Goal: Transaction & Acquisition: Purchase product/service

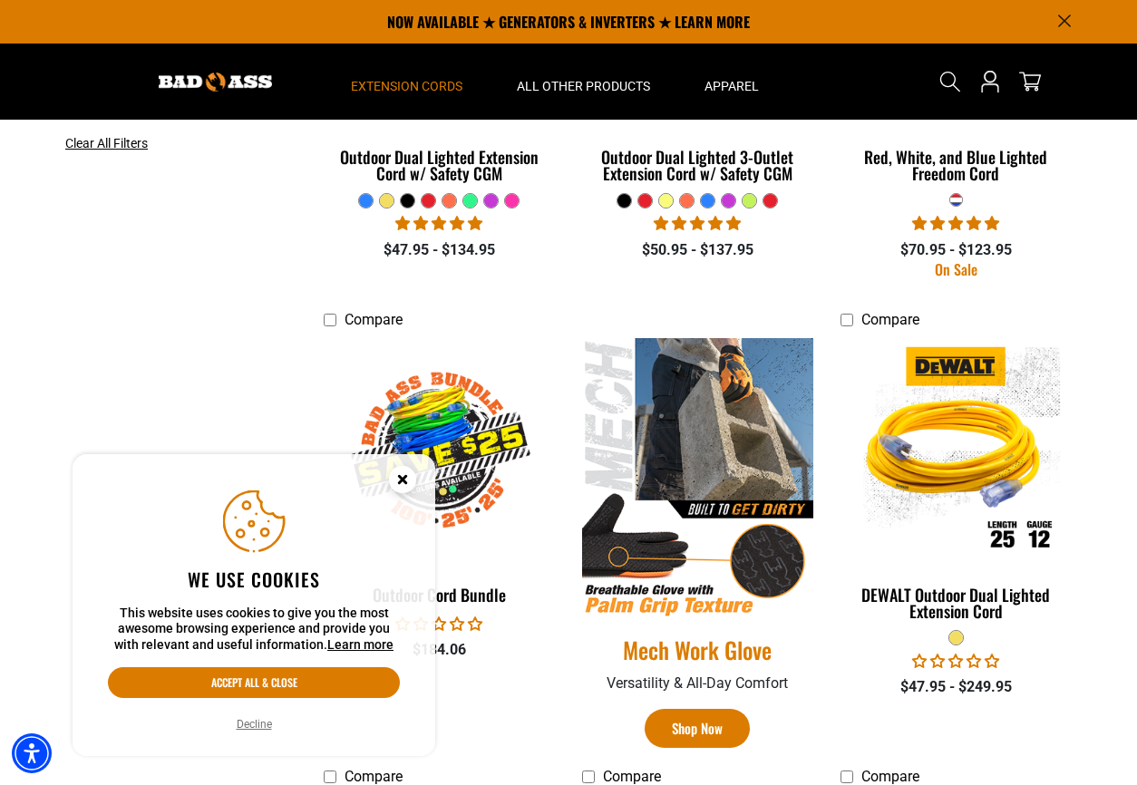
scroll to position [651, 0]
click at [400, 479] on icon "Close this option" at bounding box center [402, 479] width 6 height 6
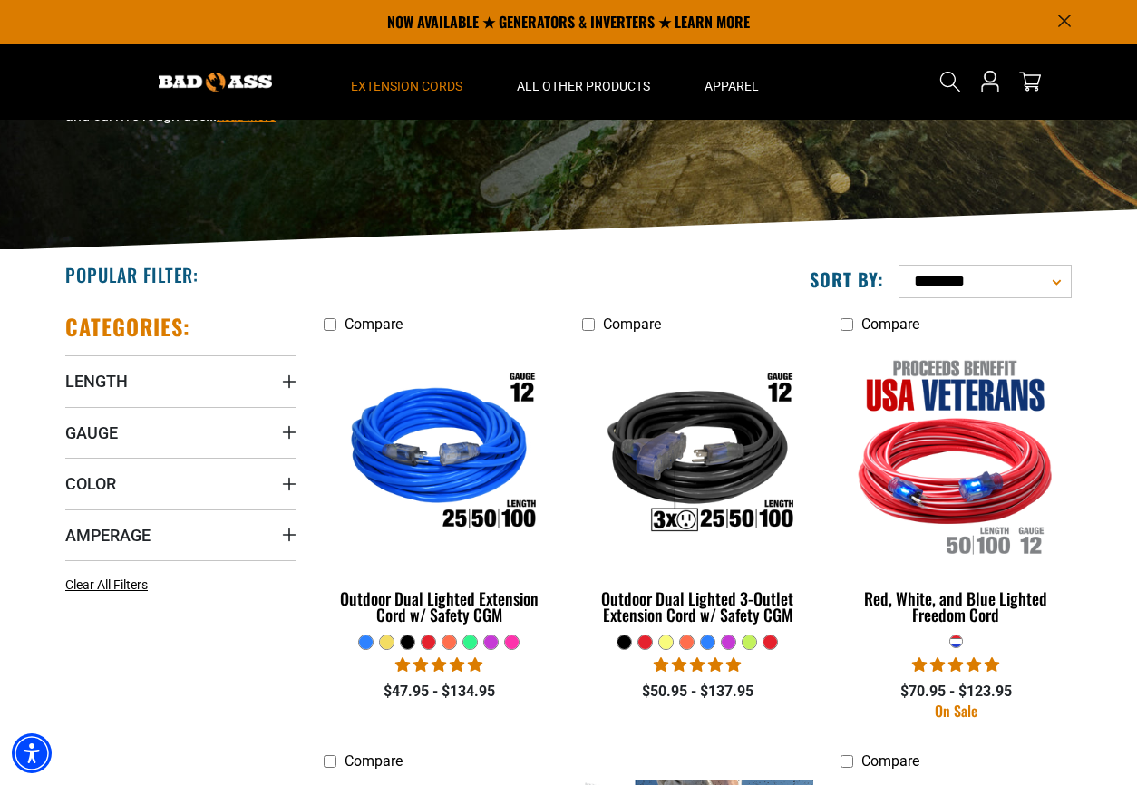
scroll to position [0, 0]
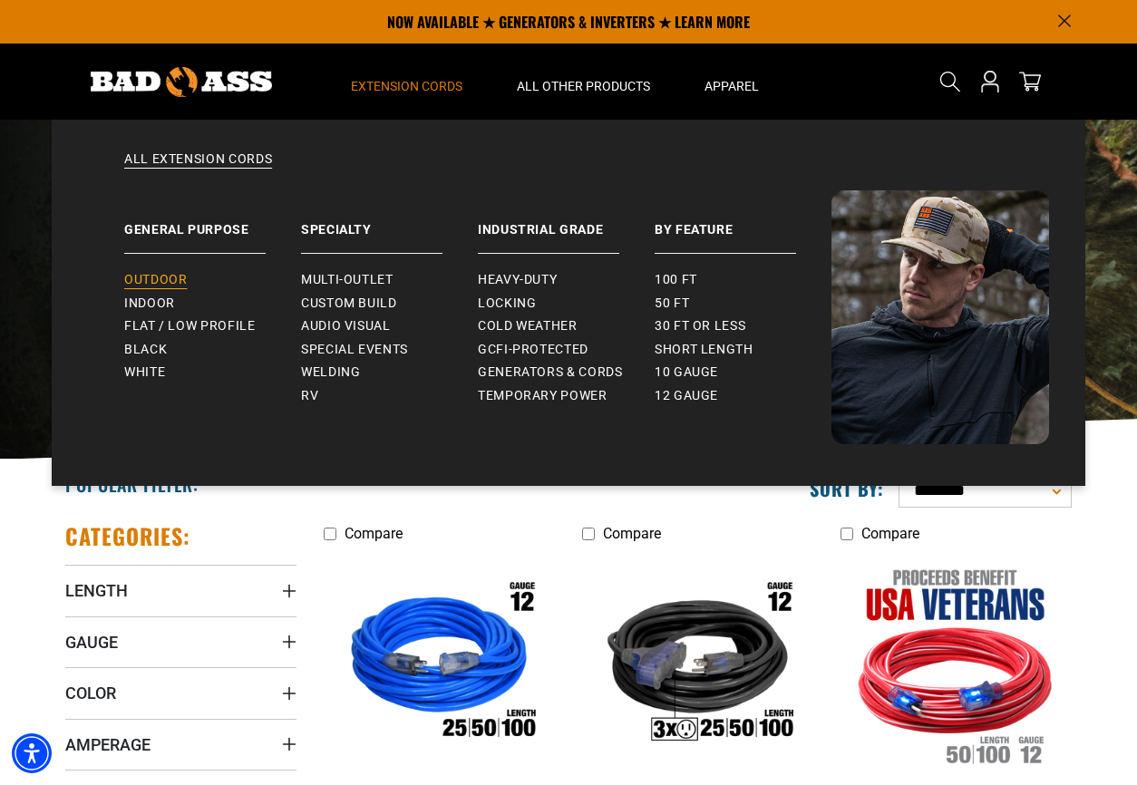
click at [184, 281] on span "Outdoor" at bounding box center [155, 280] width 63 height 16
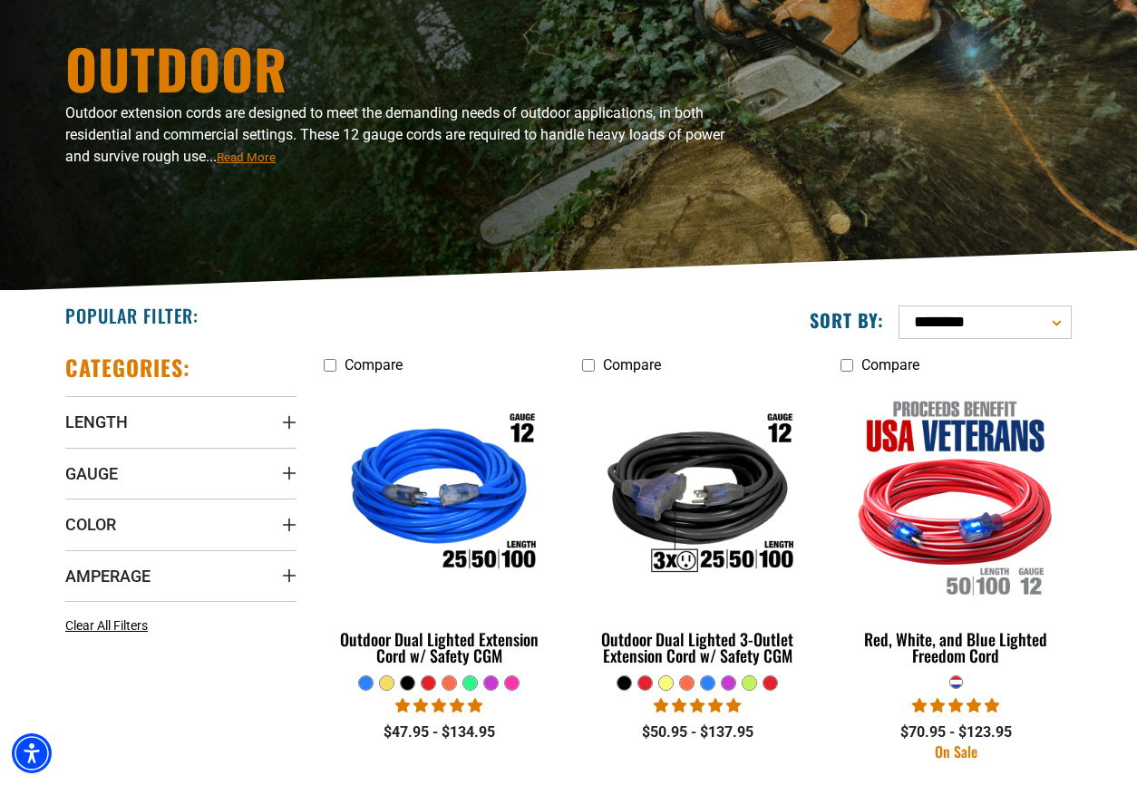
scroll to position [359, 0]
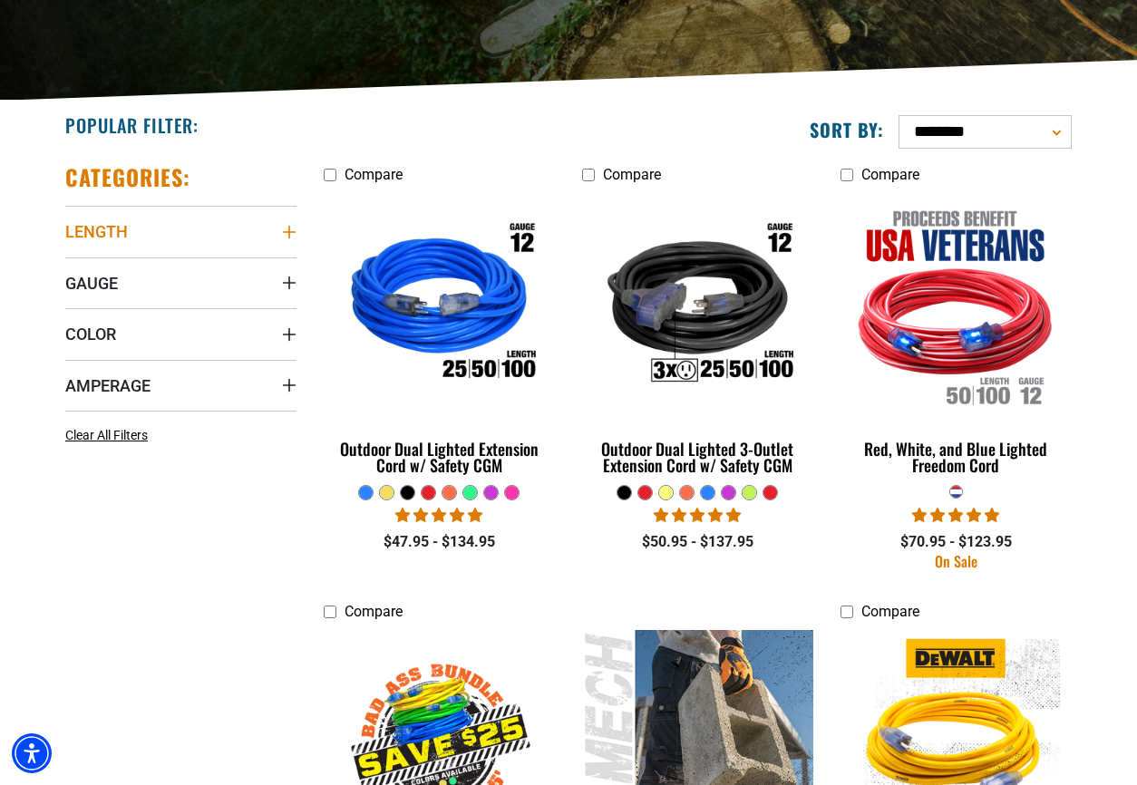
click at [150, 222] on summary "Length" at bounding box center [180, 231] width 231 height 51
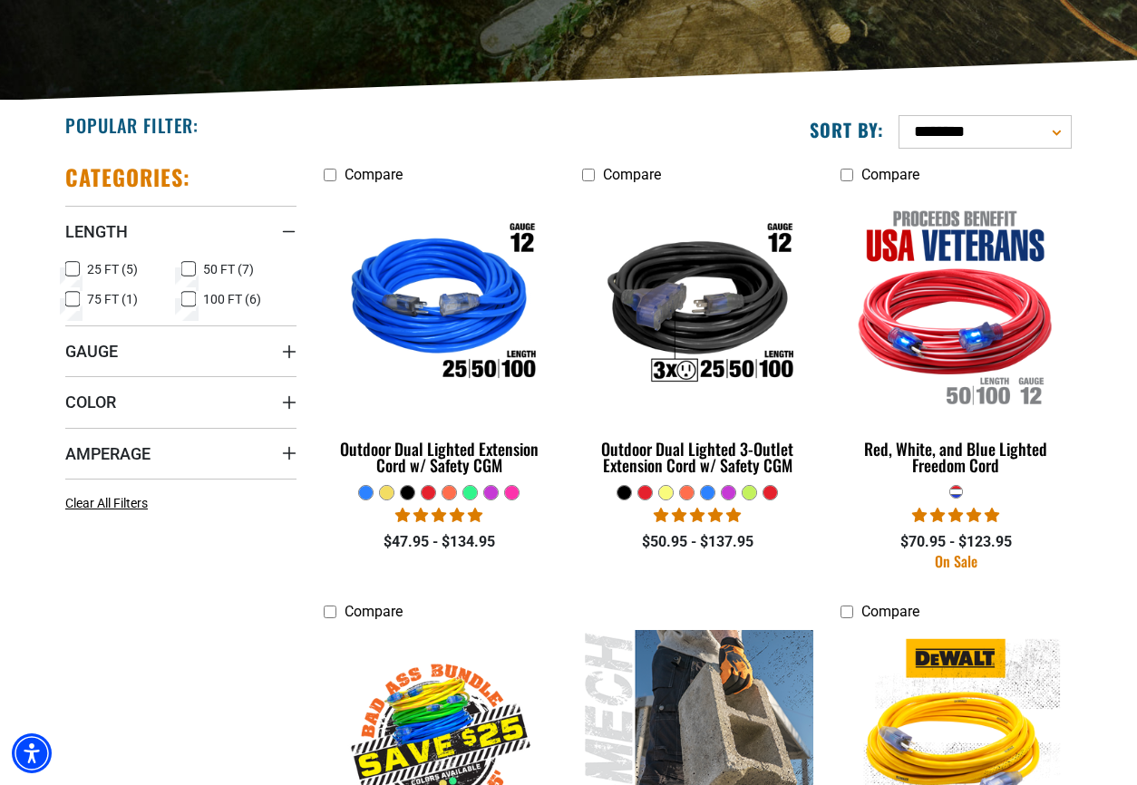
click at [187, 269] on icon at bounding box center [188, 269] width 15 height 24
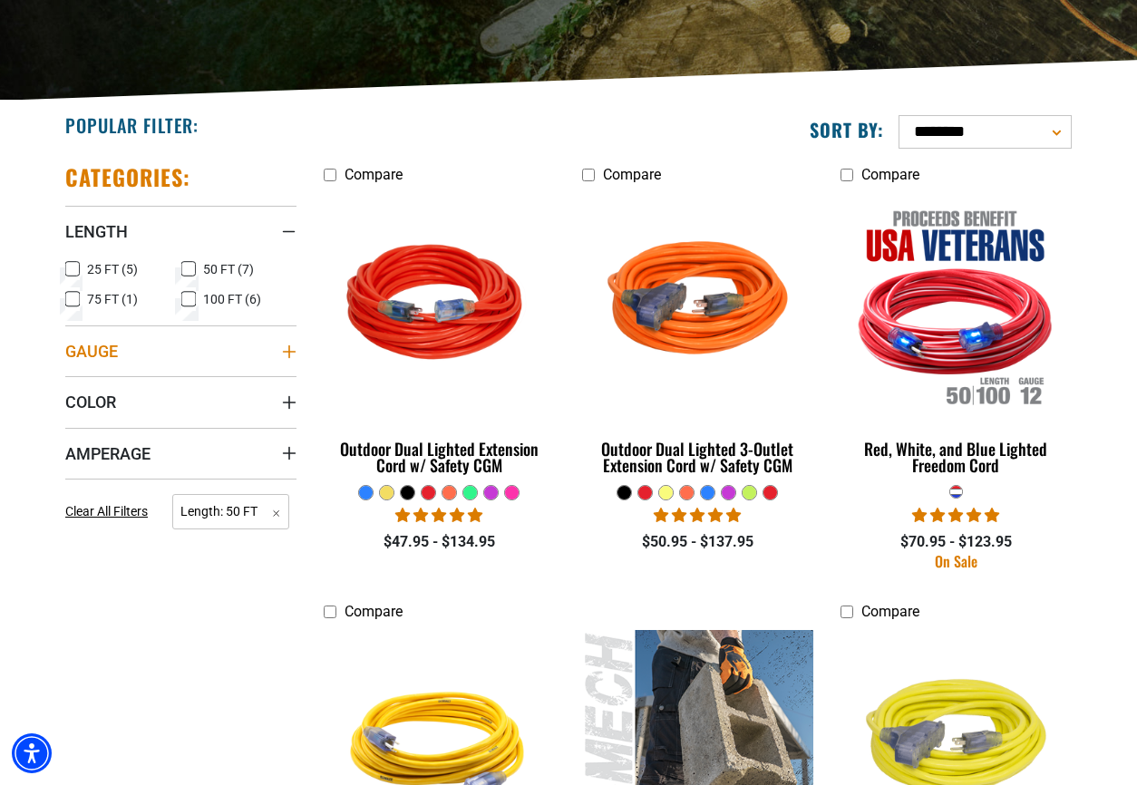
click at [135, 352] on summary "Gauge" at bounding box center [180, 350] width 231 height 51
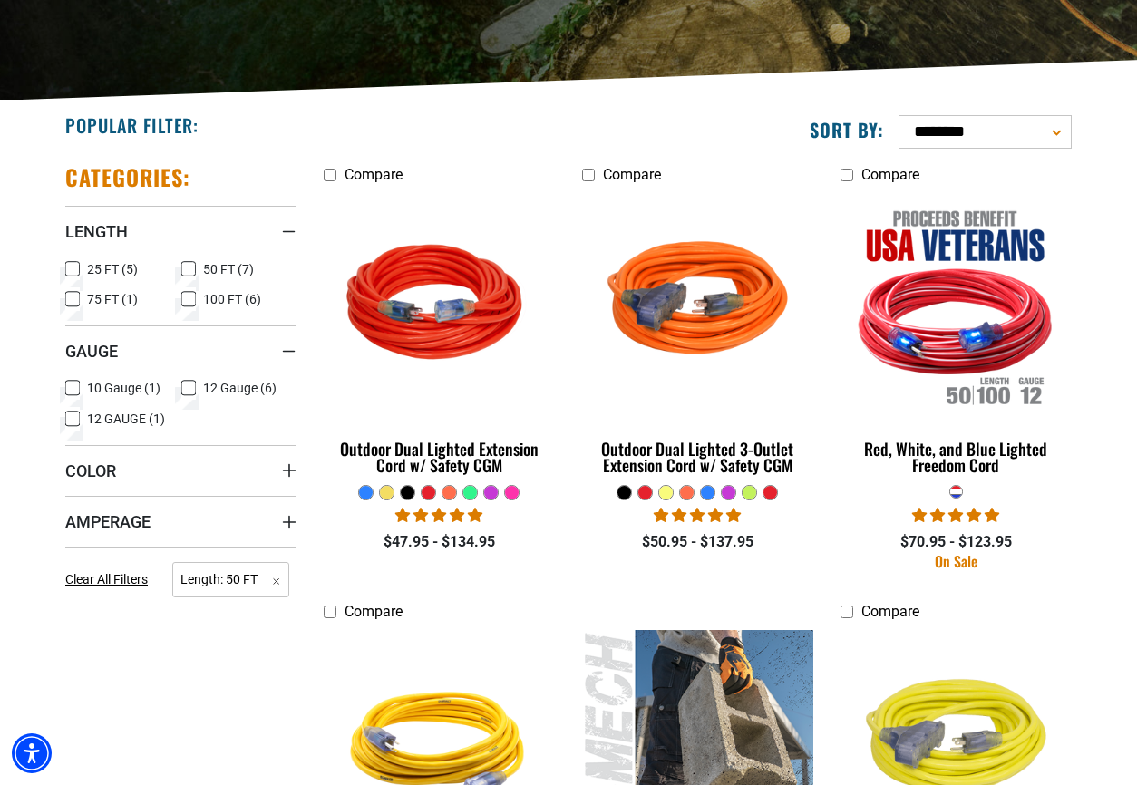
click at [190, 387] on icon at bounding box center [188, 388] width 15 height 24
click at [74, 421] on icon at bounding box center [72, 419] width 15 height 24
click at [145, 473] on summary "Color" at bounding box center [180, 470] width 231 height 51
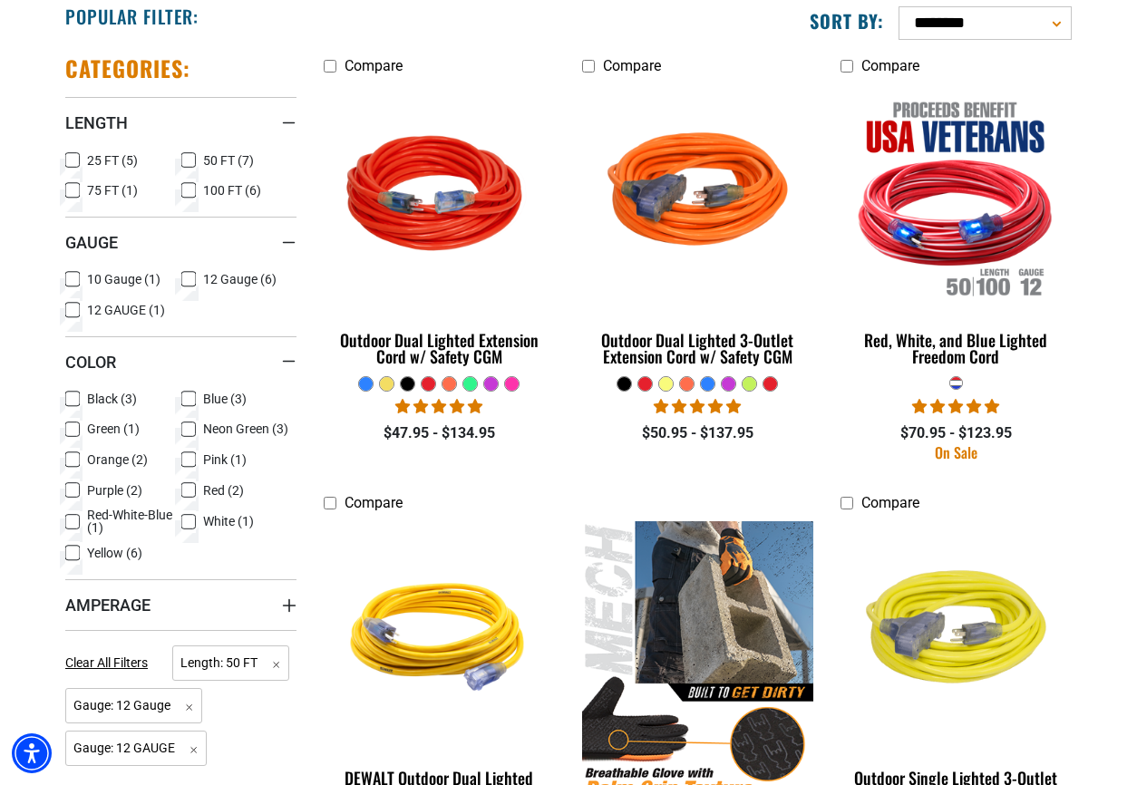
scroll to position [535, 0]
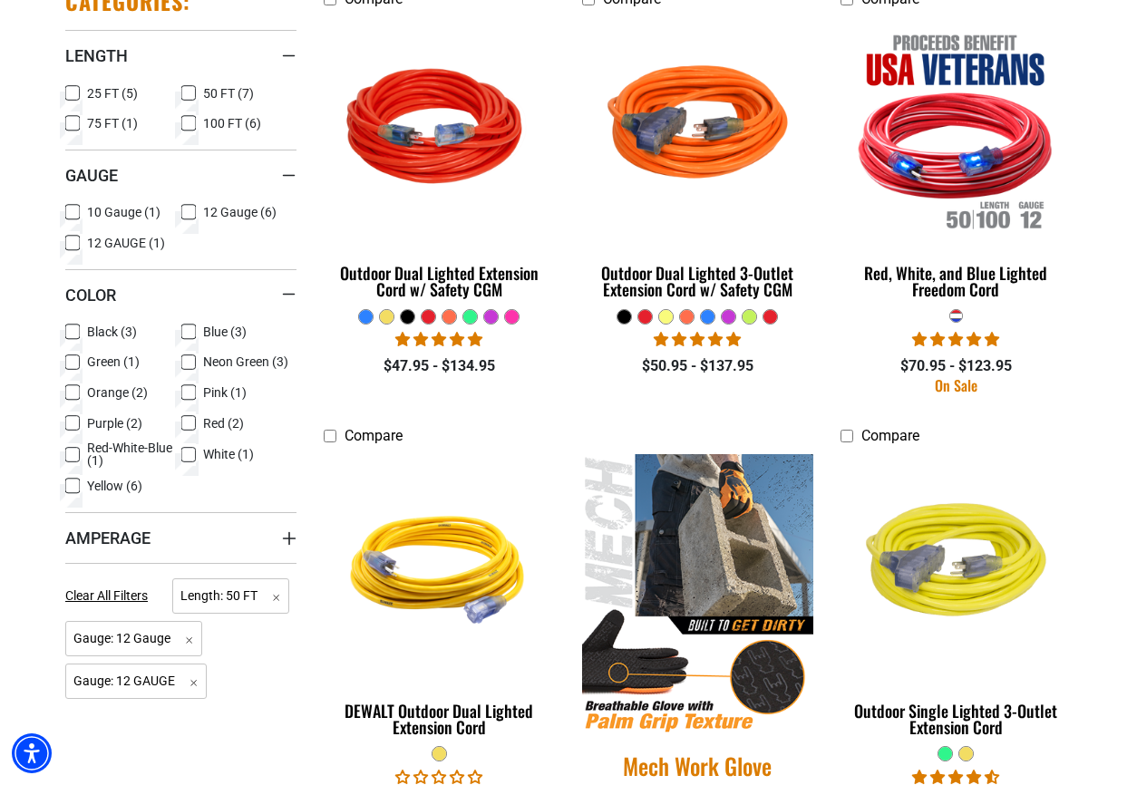
click at [69, 330] on icon at bounding box center [72, 332] width 15 height 24
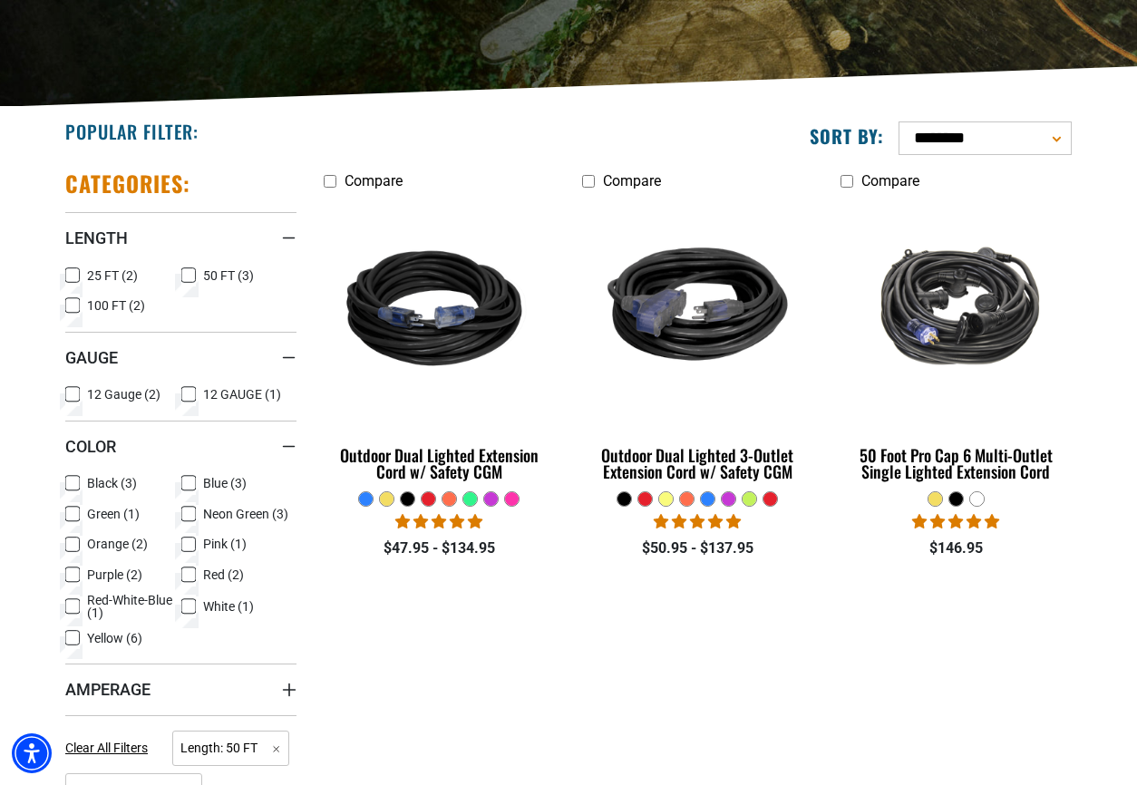
scroll to position [383, 0]
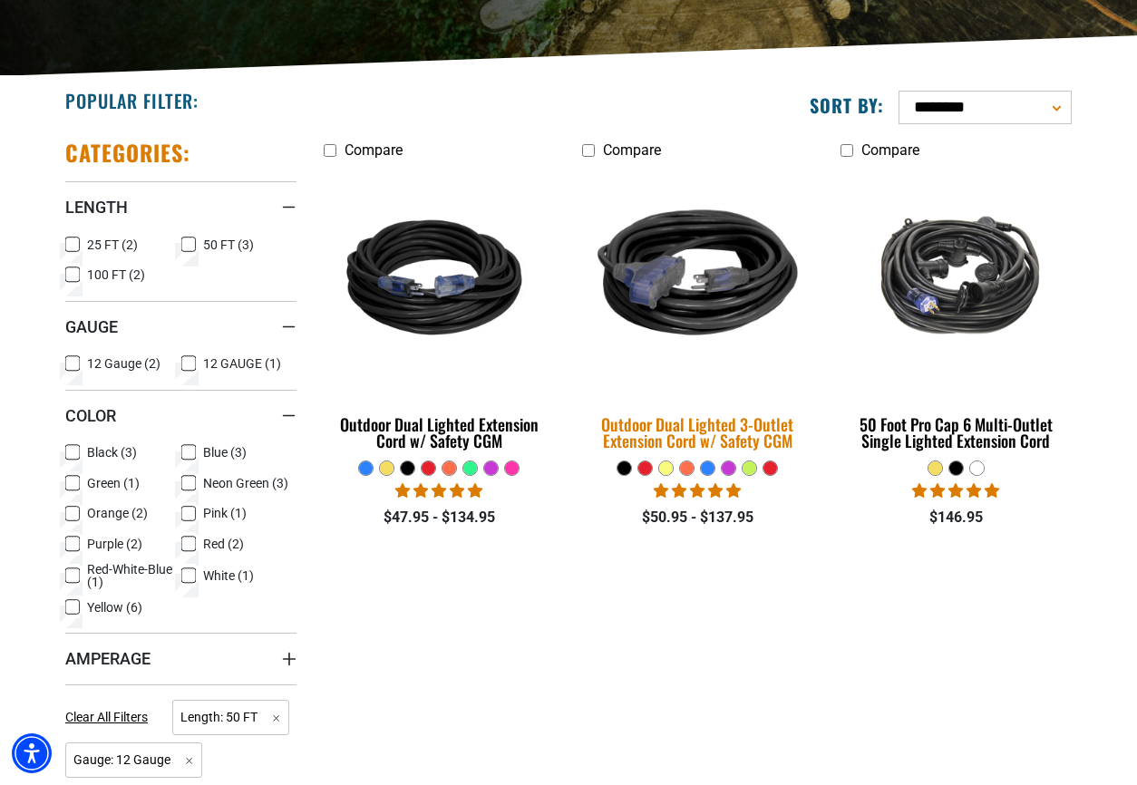
click at [714, 285] on img at bounding box center [697, 281] width 254 height 232
